Goal: Task Accomplishment & Management: Manage account settings

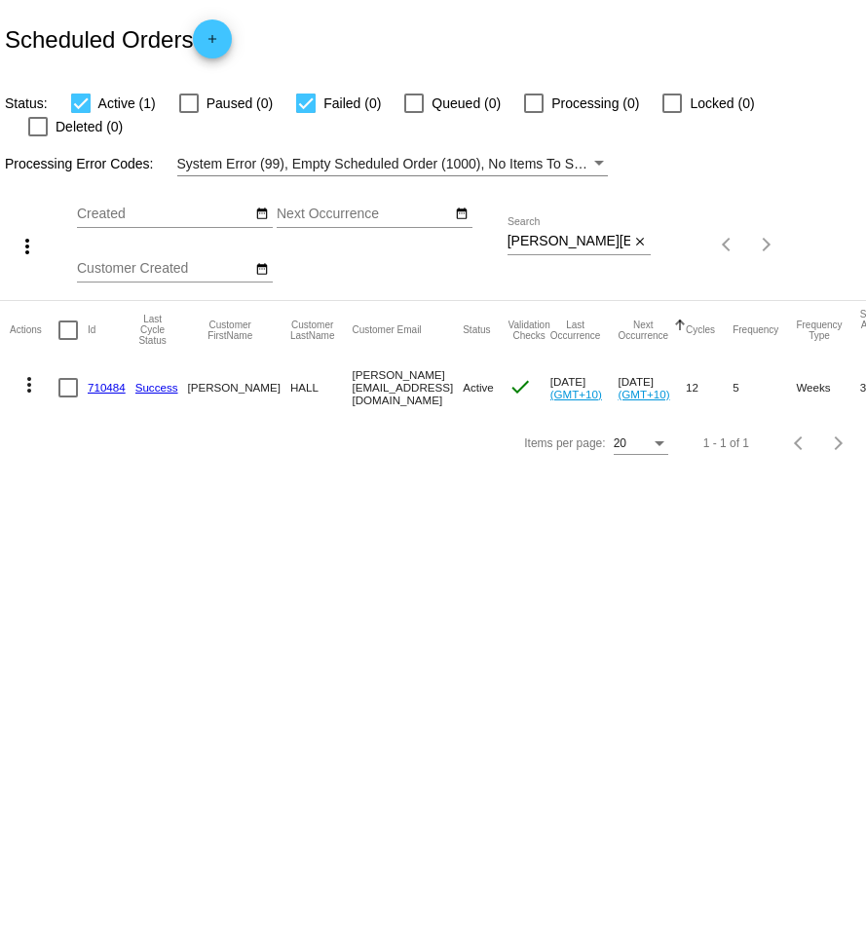
drag, startPoint x: 640, startPoint y: 217, endPoint x: 818, endPoint y: 240, distance: 179.7
click at [640, 235] on mat-icon "close" at bounding box center [640, 243] width 14 height 16
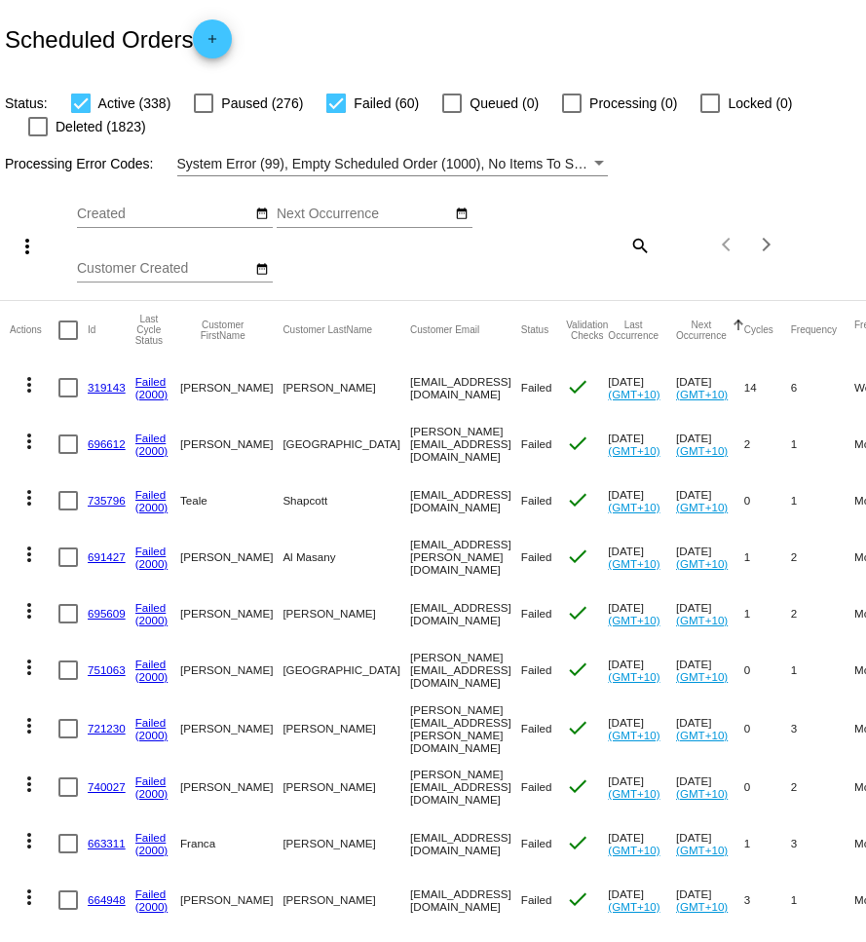
click at [634, 248] on mat-icon "search" at bounding box center [638, 245] width 23 height 30
click at [609, 247] on input "Search" at bounding box center [579, 242] width 143 height 16
paste input "[EMAIL_ADDRESS][DOMAIN_NAME]"
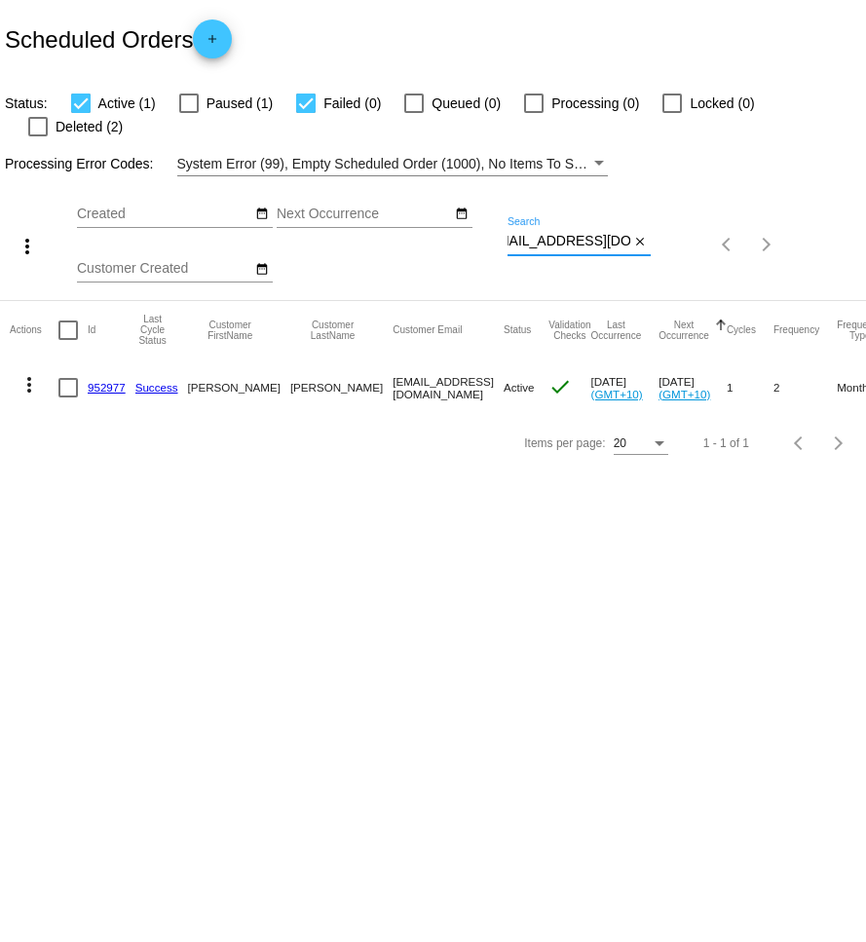
type input "[EMAIL_ADDRESS][DOMAIN_NAME]"
click at [29, 373] on mat-icon "more_vert" at bounding box center [29, 384] width 23 height 23
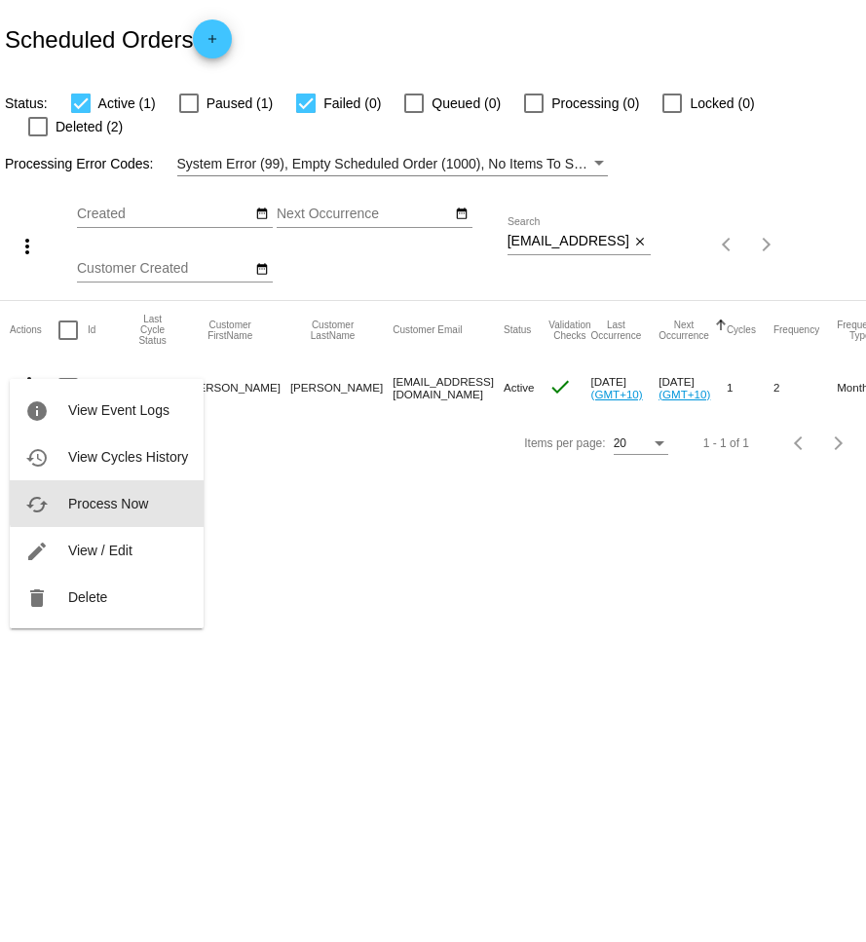
click at [140, 502] on span "Process Now" at bounding box center [108, 504] width 80 height 16
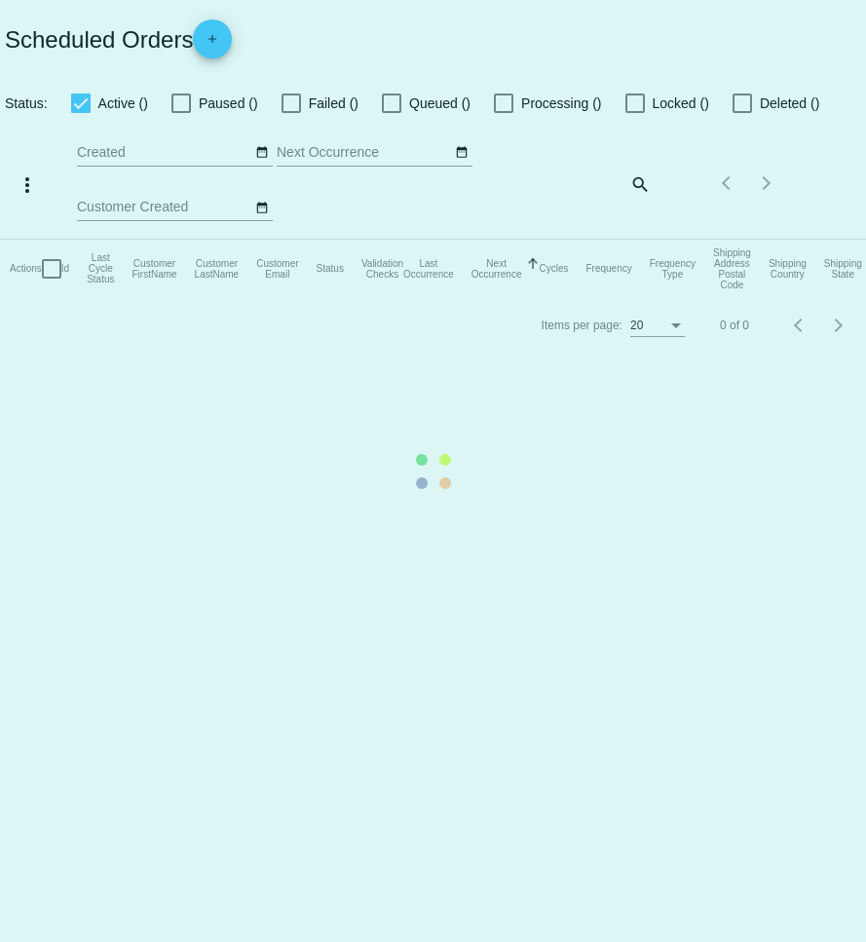
checkbox input "true"
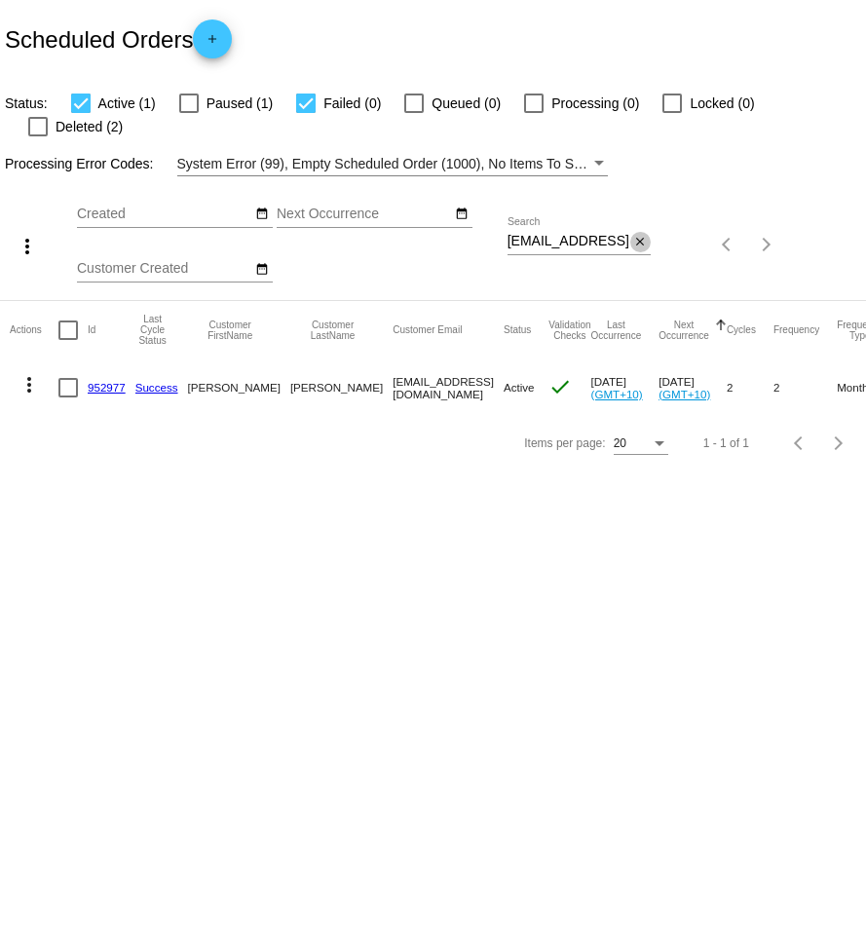
click at [642, 235] on mat-icon "close" at bounding box center [640, 243] width 14 height 16
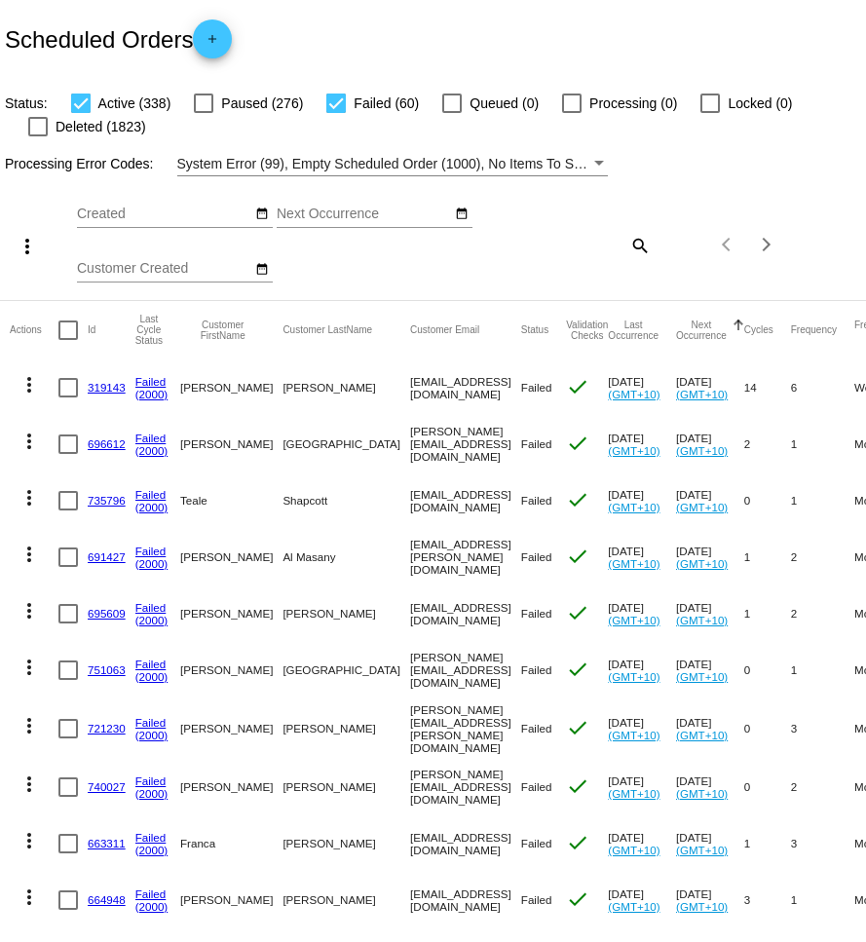
click at [643, 247] on mat-icon "search" at bounding box center [638, 245] width 23 height 30
click at [617, 247] on input "Search" at bounding box center [579, 242] width 143 height 16
paste input "[EMAIL_ADDRESS][DOMAIN_NAME]"
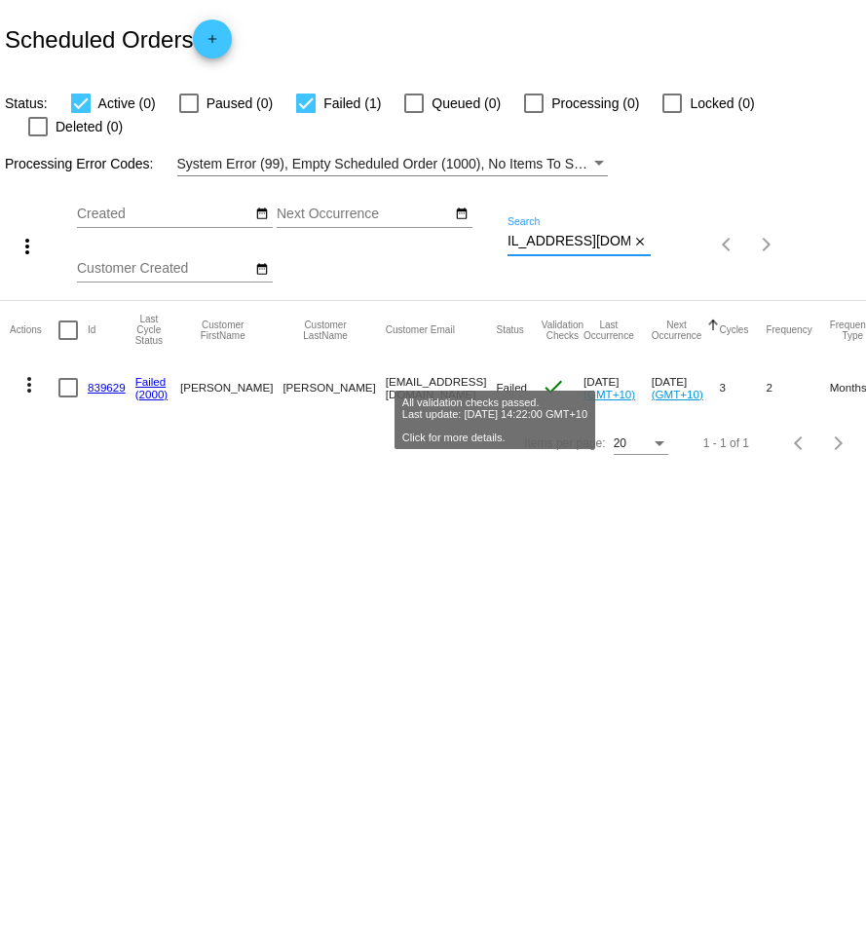
type input "[EMAIL_ADDRESS][DOMAIN_NAME]"
click at [542, 375] on mat-icon "check" at bounding box center [553, 386] width 23 height 23
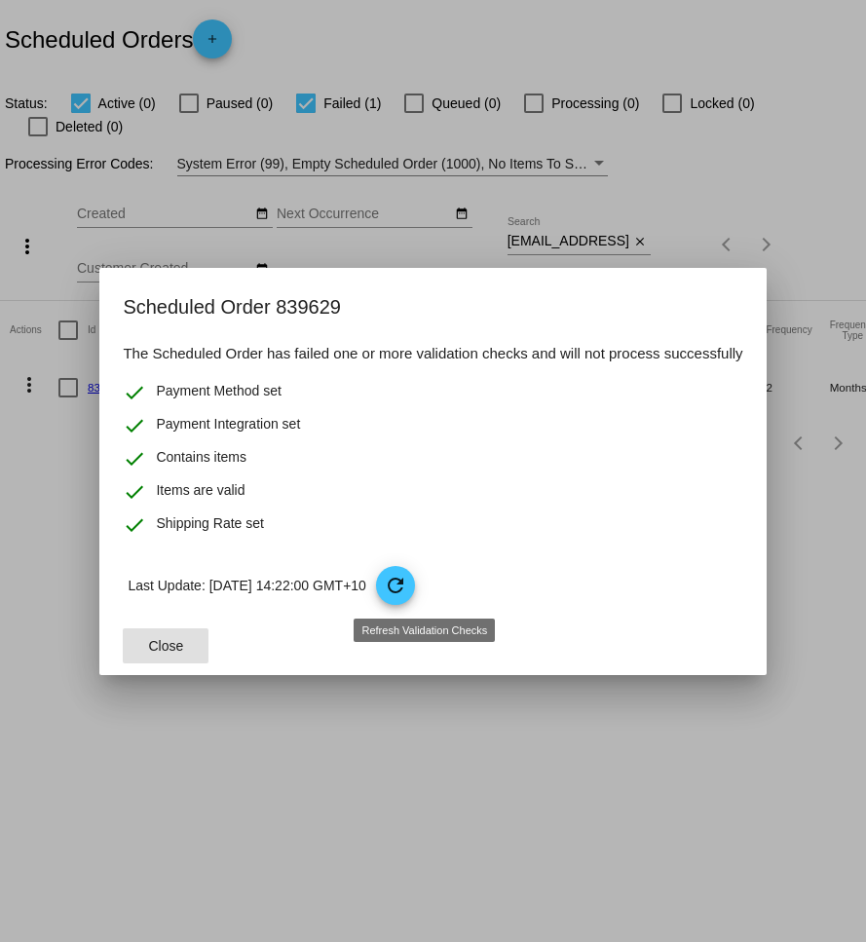
click at [407, 583] on mat-icon "refresh" at bounding box center [395, 585] width 23 height 23
click at [167, 662] on button "Close" at bounding box center [166, 645] width 86 height 35
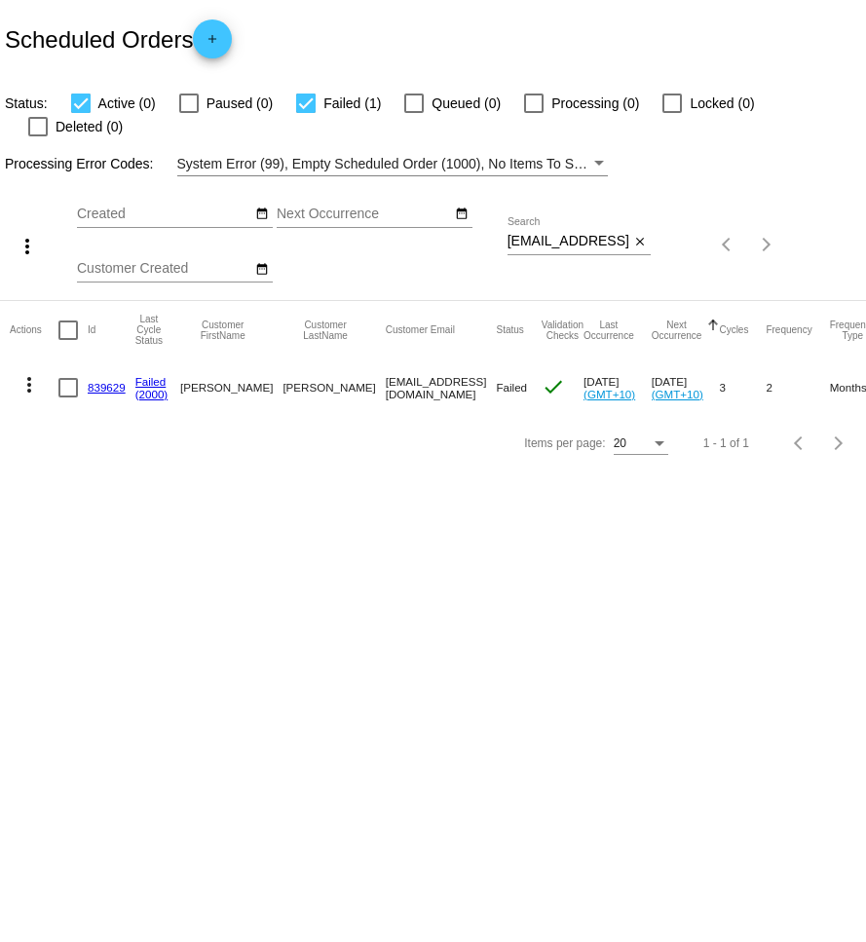
click at [30, 373] on mat-icon "more_vert" at bounding box center [29, 384] width 23 height 23
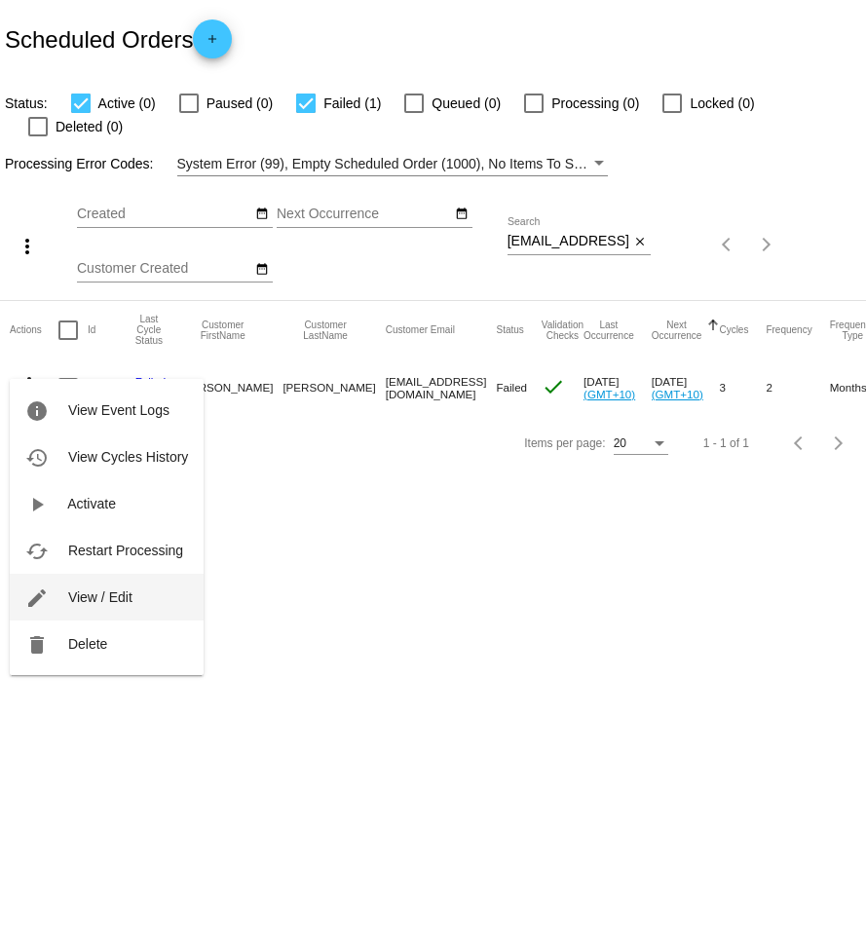
click at [113, 595] on span "View / Edit" at bounding box center [100, 597] width 64 height 16
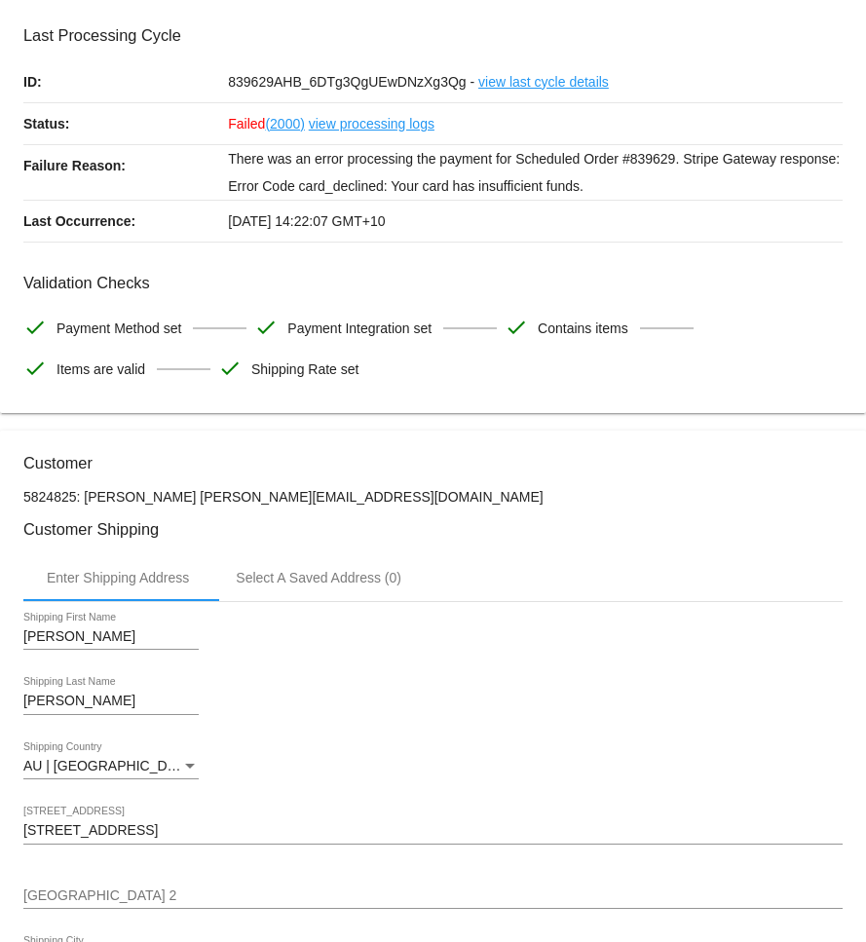
scroll to position [64, 0]
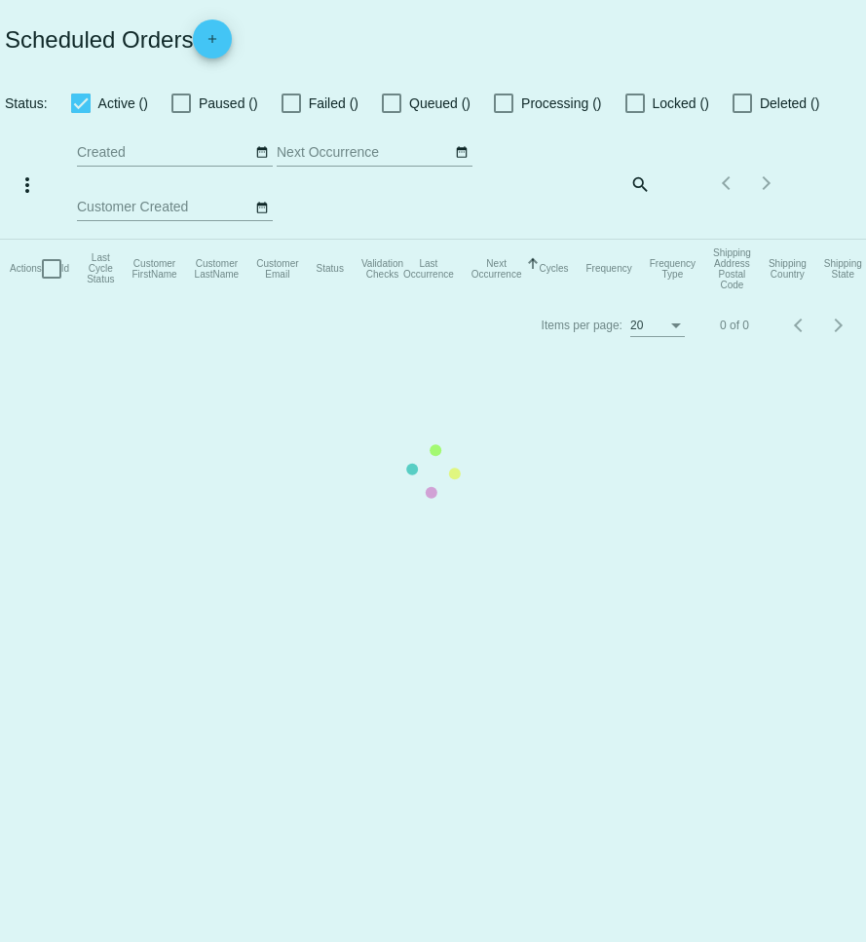
checkbox input "true"
